Goal: Communication & Community: Answer question/provide support

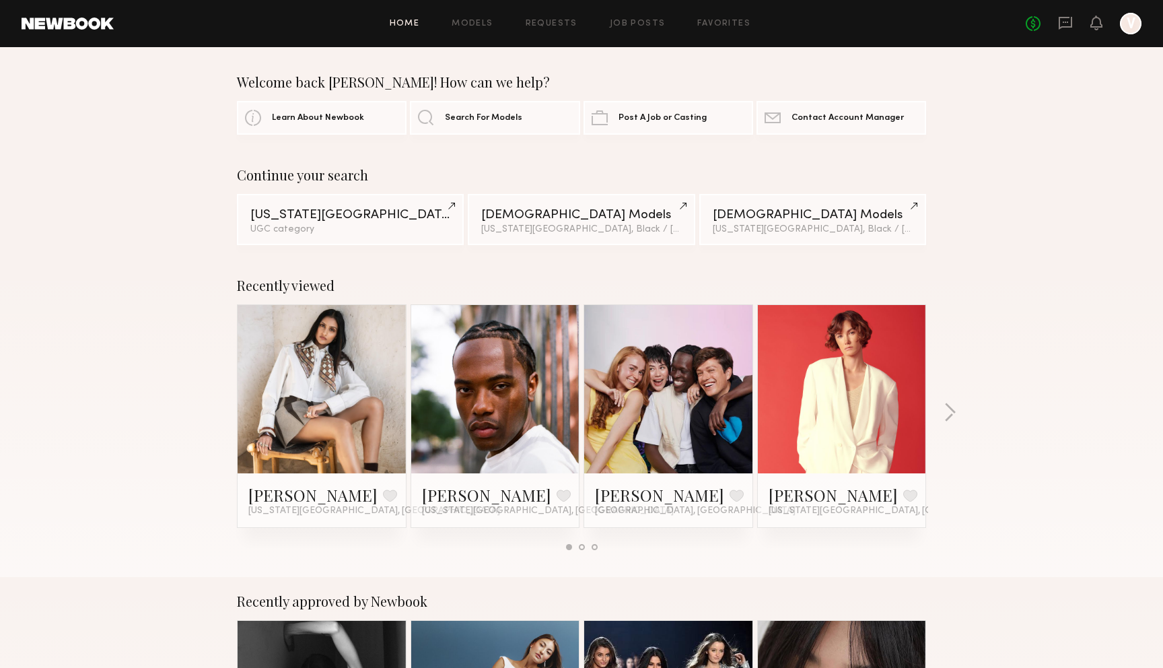
click at [312, 364] on link at bounding box center [322, 389] width 82 height 168
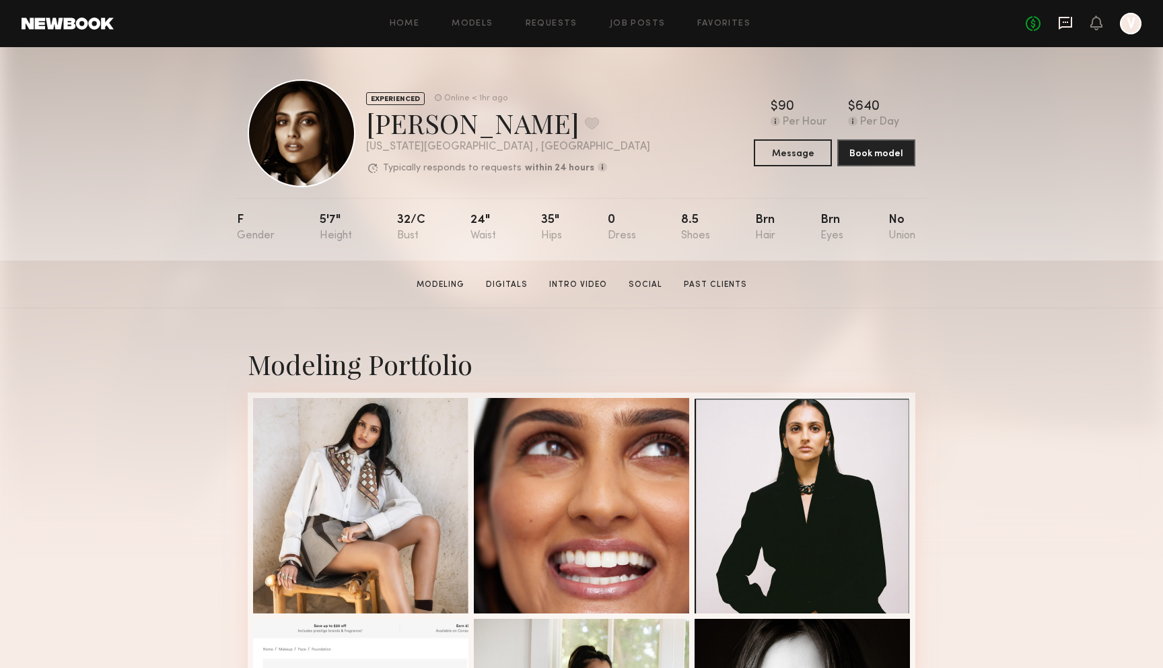
click at [1068, 20] on icon at bounding box center [1065, 22] width 15 height 15
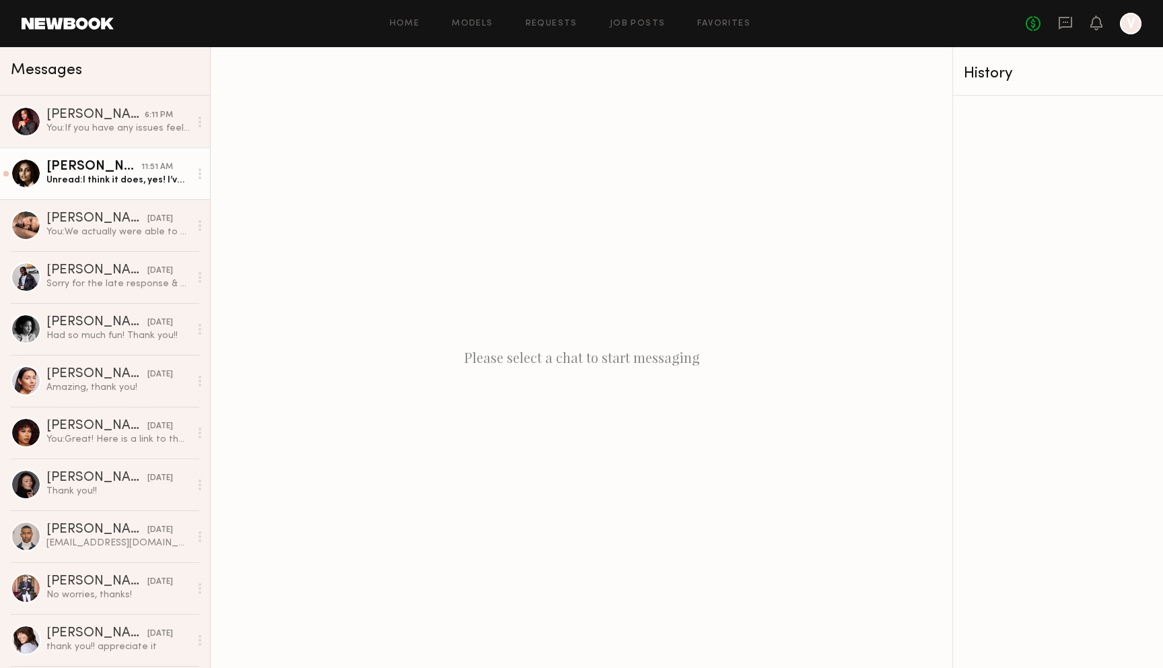
click at [123, 182] on div "Unread: I think it does, yes! I’ve only ever edited the end time, so there is a…" at bounding box center [117, 180] width 143 height 13
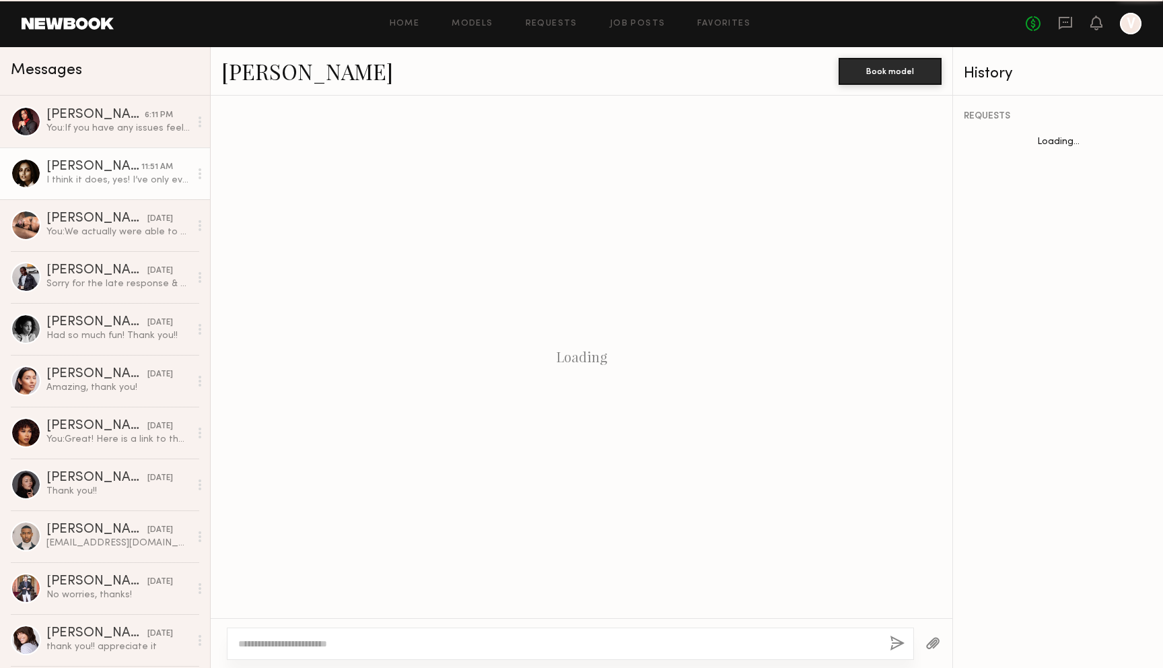
scroll to position [1067, 0]
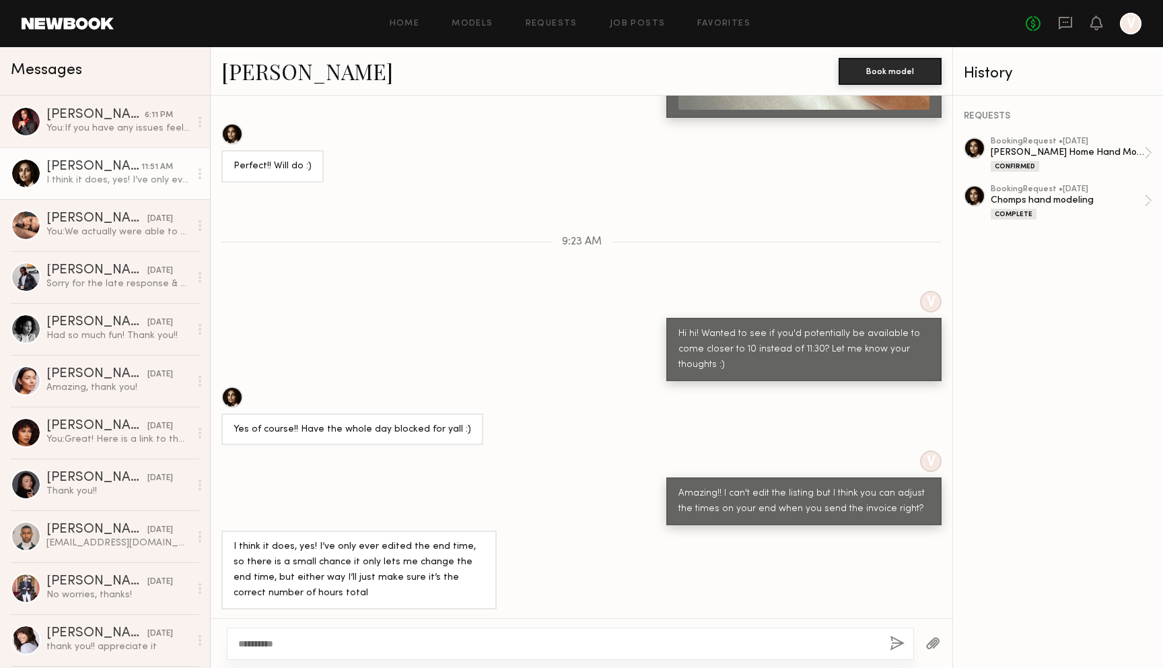
type textarea "**********"
click at [901, 637] on button "button" at bounding box center [897, 643] width 15 height 17
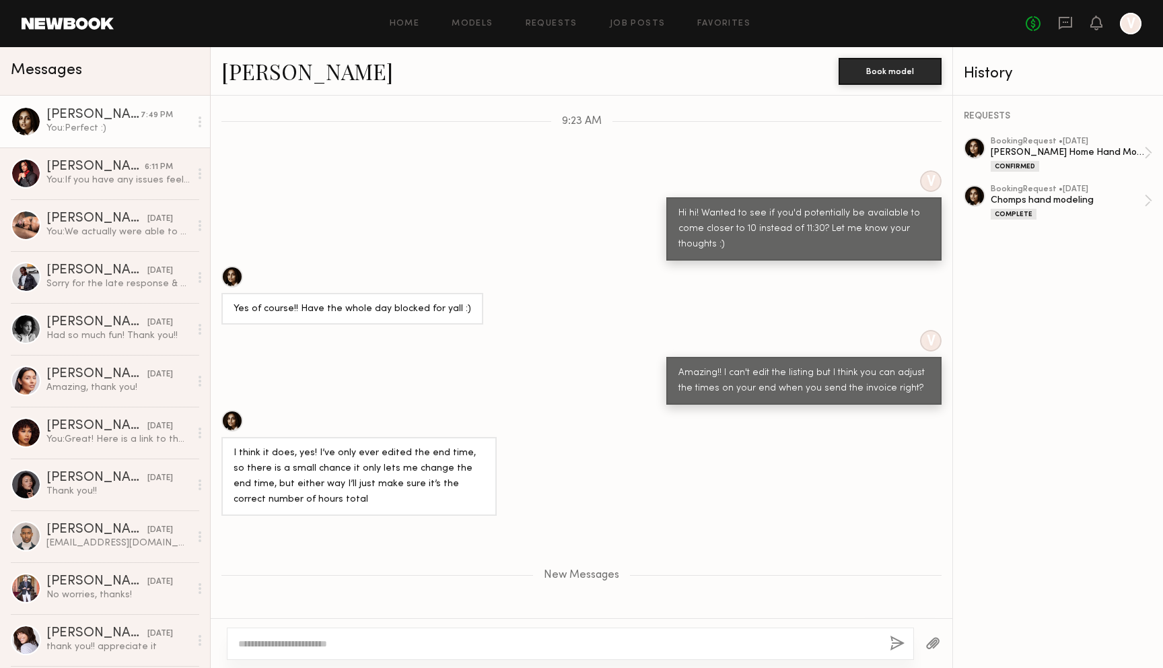
scroll to position [1234, 0]
